Goal: Information Seeking & Learning: Learn about a topic

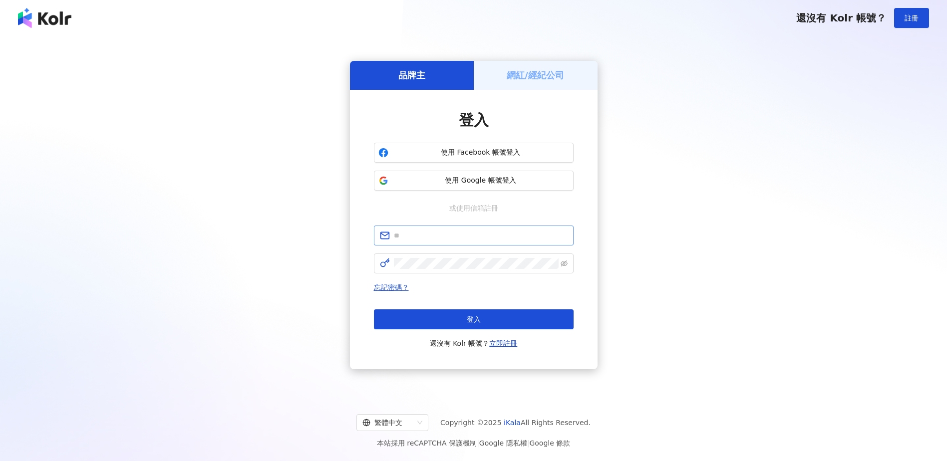
scroll to position [46, 0]
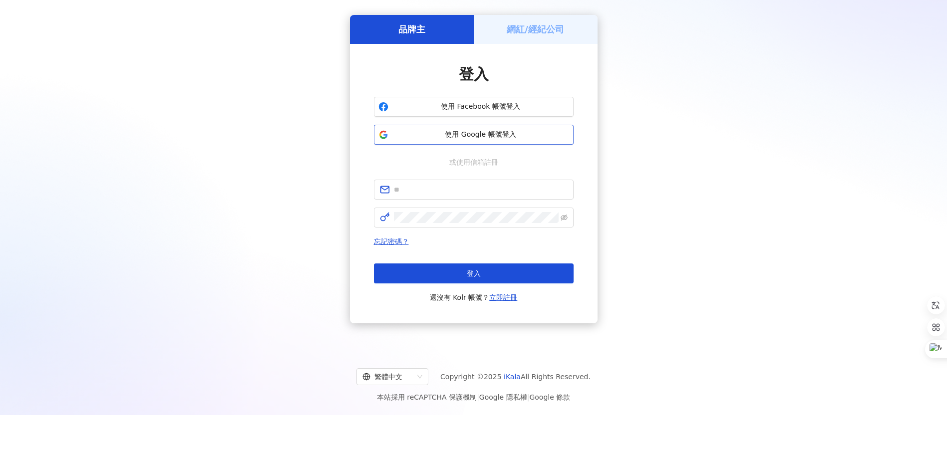
click at [472, 132] on span "使用 Google 帳號登入" at bounding box center [480, 135] width 177 height 10
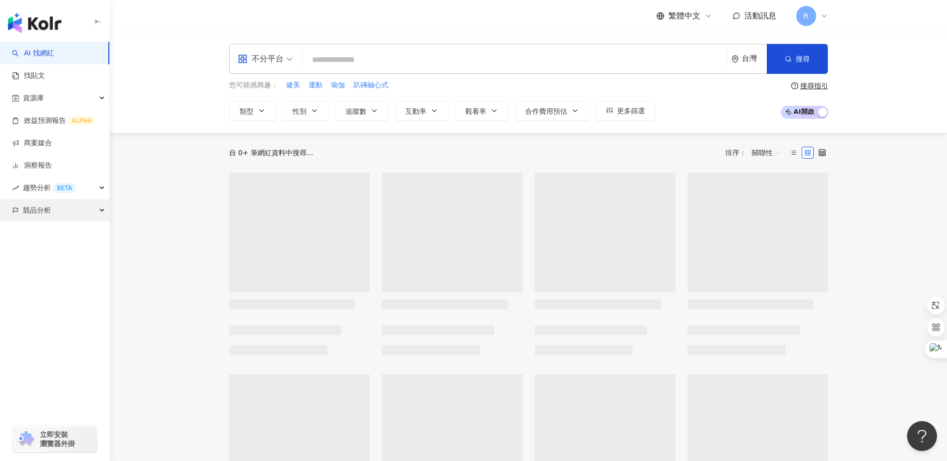
click at [29, 209] on span "競品分析" at bounding box center [37, 210] width 28 height 22
click at [47, 256] on link "關鍵字提及分析" at bounding box center [48, 255] width 49 height 10
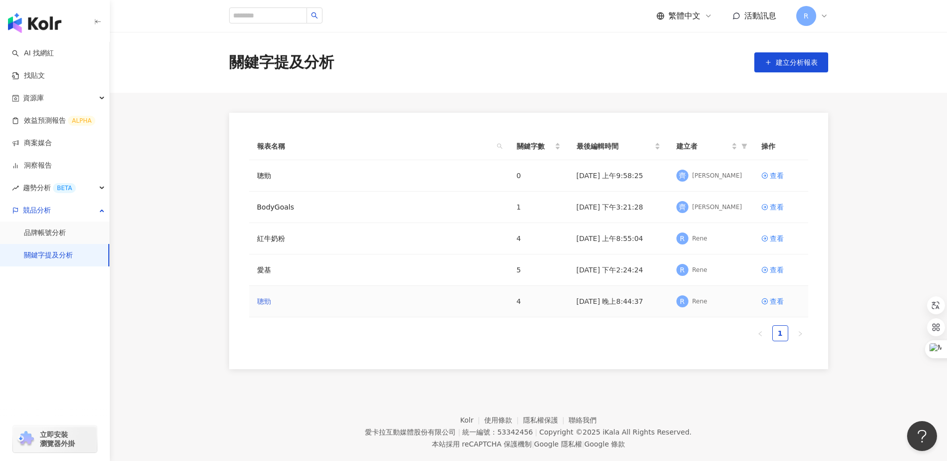
click at [260, 302] on link "聰勁" at bounding box center [264, 301] width 14 height 11
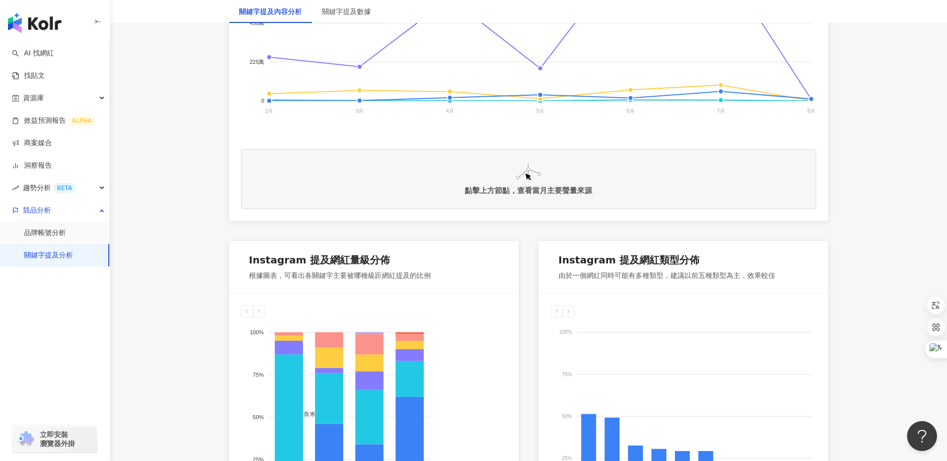
scroll to position [349, 0]
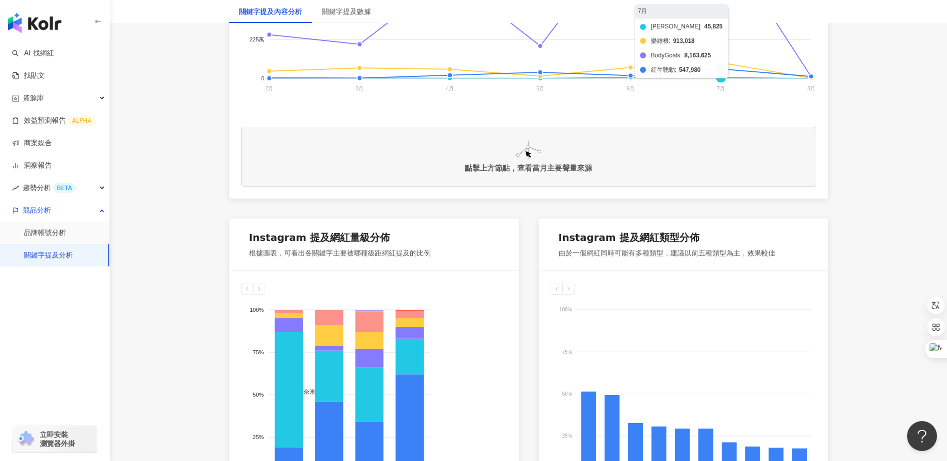
click at [720, 66] on foreignobject "米鴻 樂維根 BodyGoals 紅牛聰勁" at bounding box center [528, 8] width 575 height 200
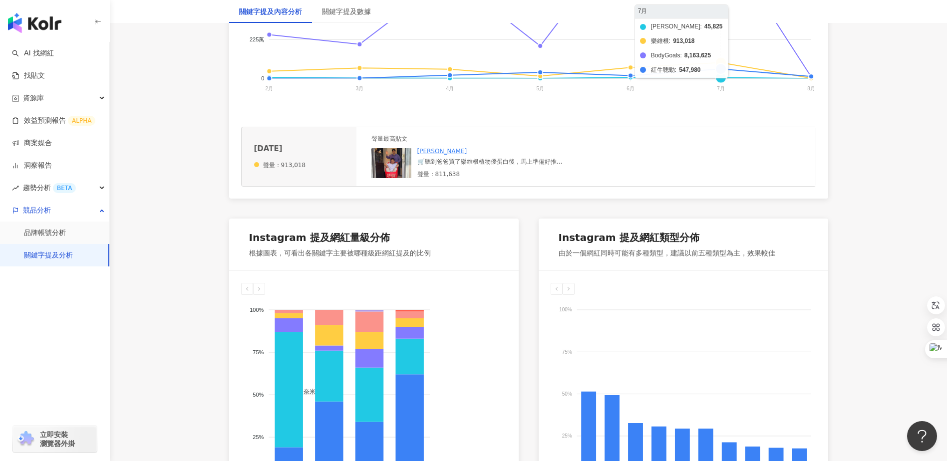
click at [722, 59] on foreignobject "米鴻 樂維根 BodyGoals 紅牛聰勁" at bounding box center [528, 8] width 575 height 200
click at [720, 71] on foreignobject "米鴻 樂維根 BodyGoals 紅牛聰勁" at bounding box center [528, 8] width 575 height 200
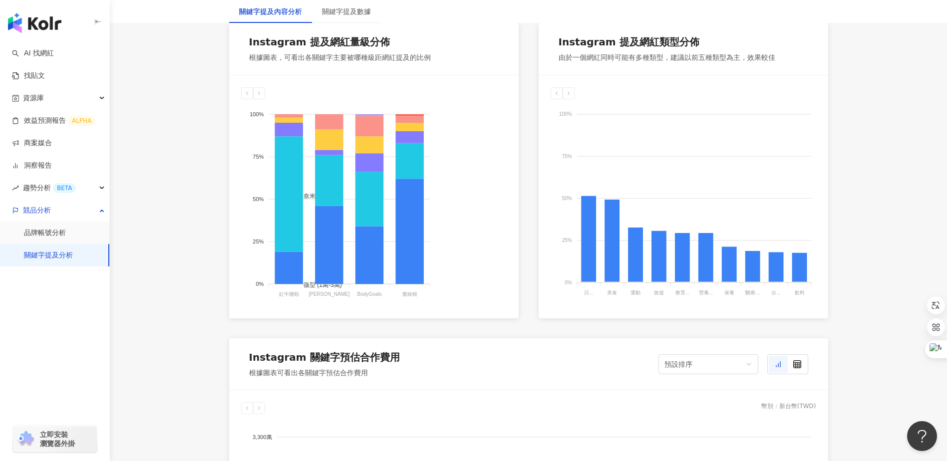
scroll to position [549, 0]
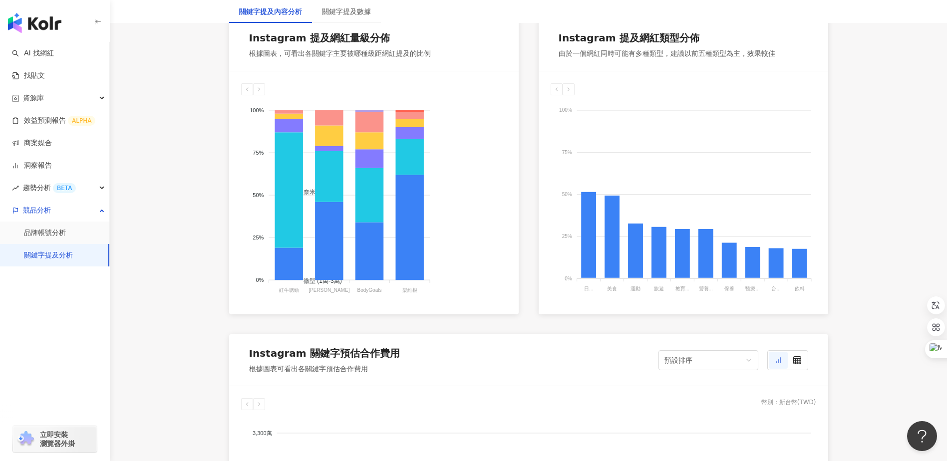
drag, startPoint x: 158, startPoint y: 225, endPoint x: 167, endPoint y: 226, distance: 9.0
drag, startPoint x: 196, startPoint y: 339, endPoint x: 190, endPoint y: 269, distance: 70.2
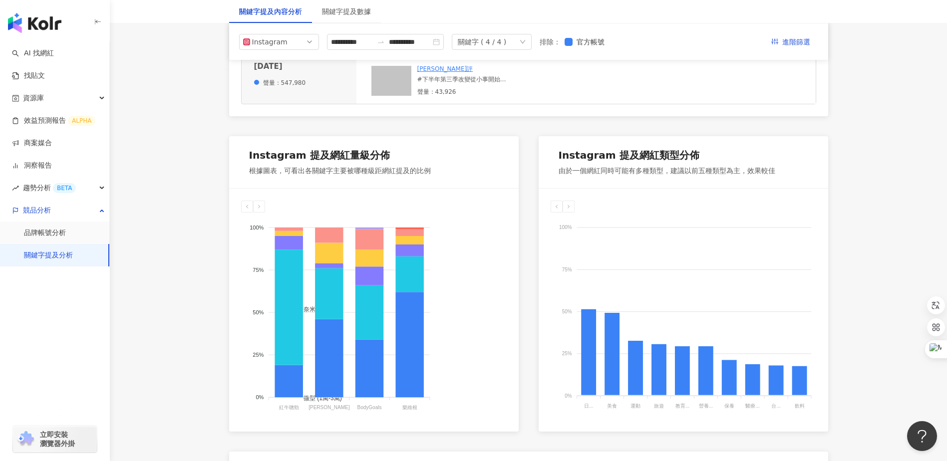
scroll to position [0, 0]
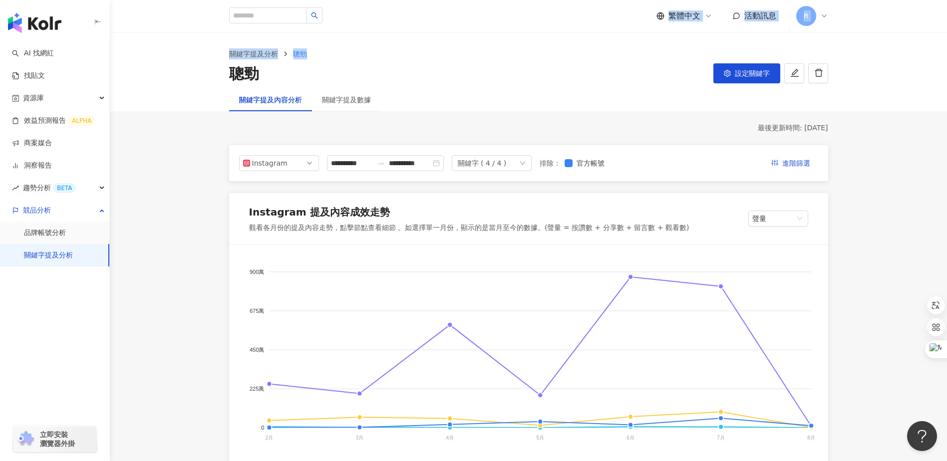
drag, startPoint x: 520, startPoint y: 37, endPoint x: 524, endPoint y: 28, distance: 9.8
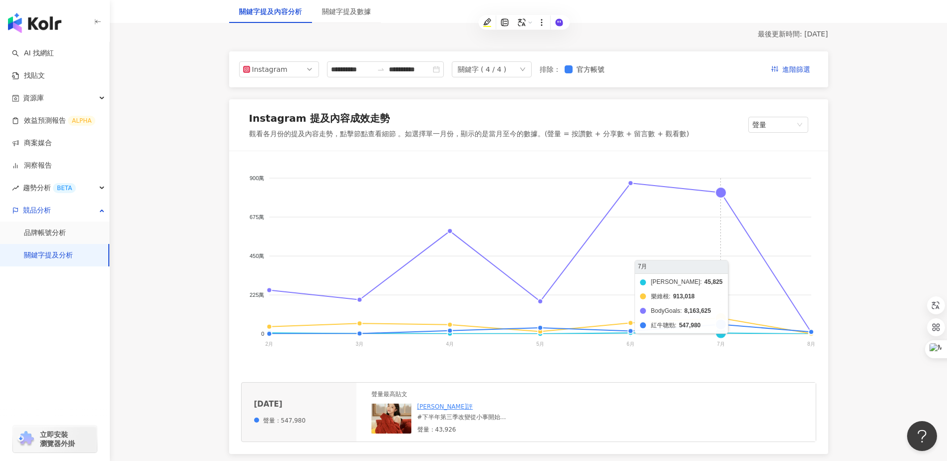
scroll to position [100, 0]
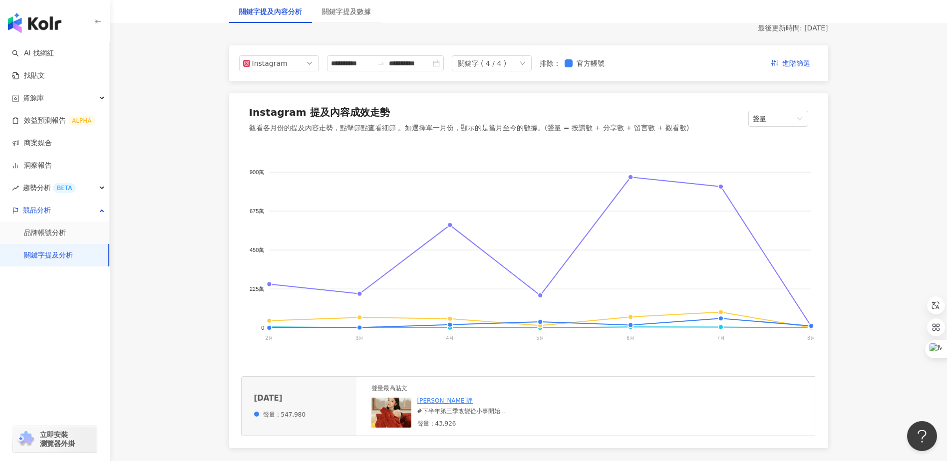
click at [752, 371] on div "米鴻 樂維根 BodyGoals 紅牛聰勁 900萬 900萬 675萬 675萬 450萬 450萬 225萬 225萬 0 0 [DATE]月 [DATE…" at bounding box center [528, 296] width 599 height 303
